Goal: Task Accomplishment & Management: Complete application form

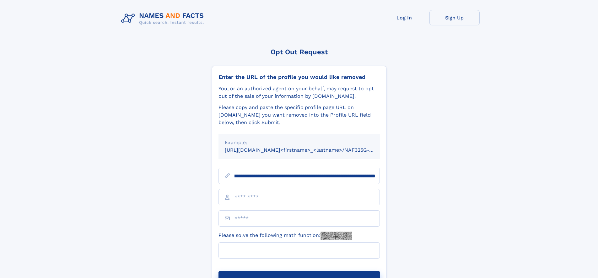
scroll to position [0, 69]
type input "**********"
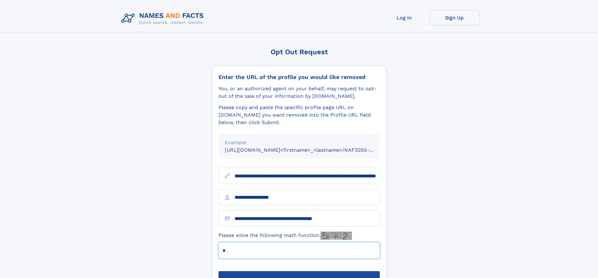
type input "*"
click at [299, 271] on button "Submit Opt Out Request" at bounding box center [298, 281] width 161 height 20
